Goal: Task Accomplishment & Management: Complete application form

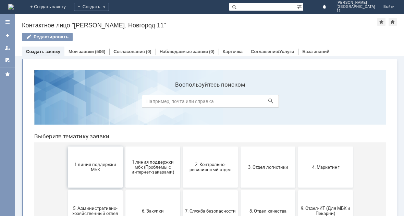
click at [95, 168] on span "1 линия поддержки МБК" at bounding box center [95, 167] width 51 height 10
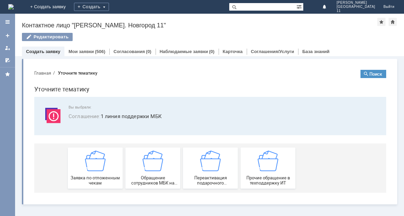
click at [95, 168] on img at bounding box center [95, 161] width 21 height 21
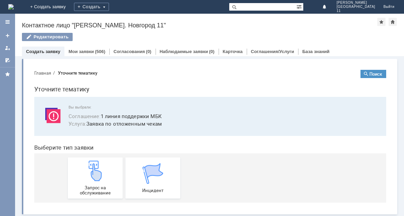
click at [95, 168] on img at bounding box center [95, 171] width 21 height 21
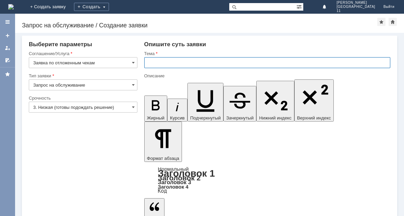
click at [161, 61] on input "text" at bounding box center [267, 62] width 246 height 11
type input "Отложенные чеки за [DATE]"
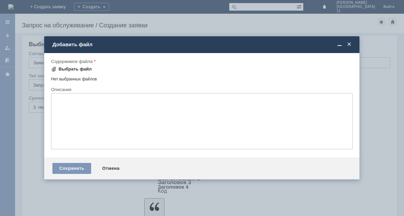
click at [59, 71] on div "Выбрать файл" at bounding box center [75, 69] width 33 height 5
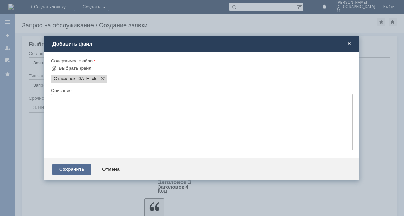
click at [72, 170] on div "Сохранить" at bounding box center [71, 169] width 39 height 11
